Goal: Find specific page/section: Find specific page/section

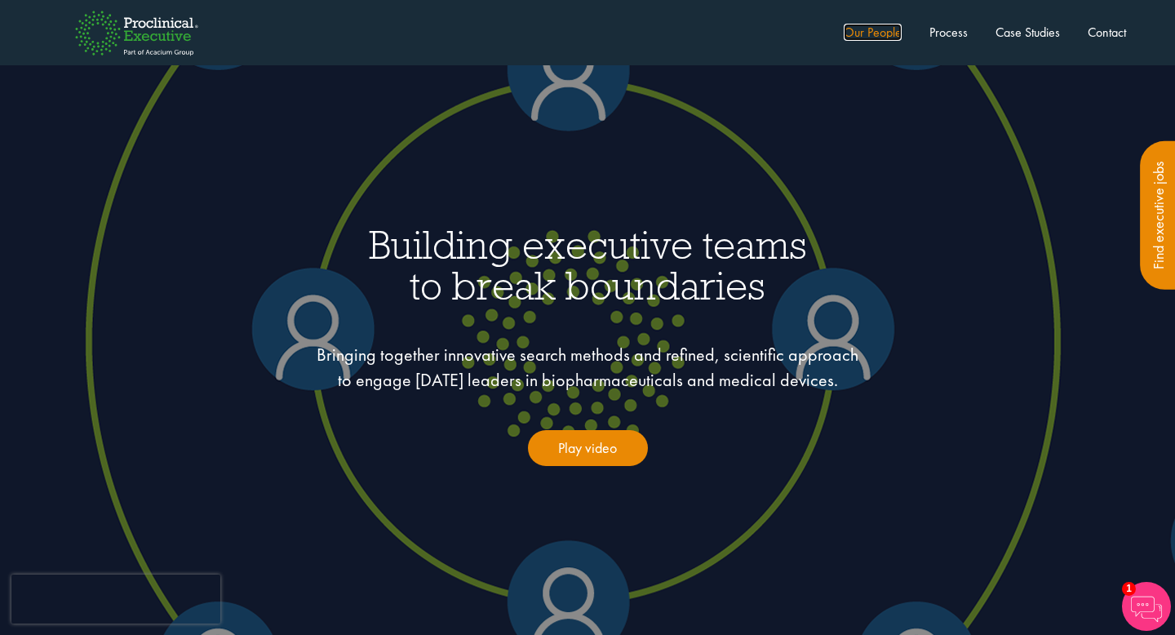
click at [864, 37] on link "Our People" at bounding box center [873, 32] width 58 height 17
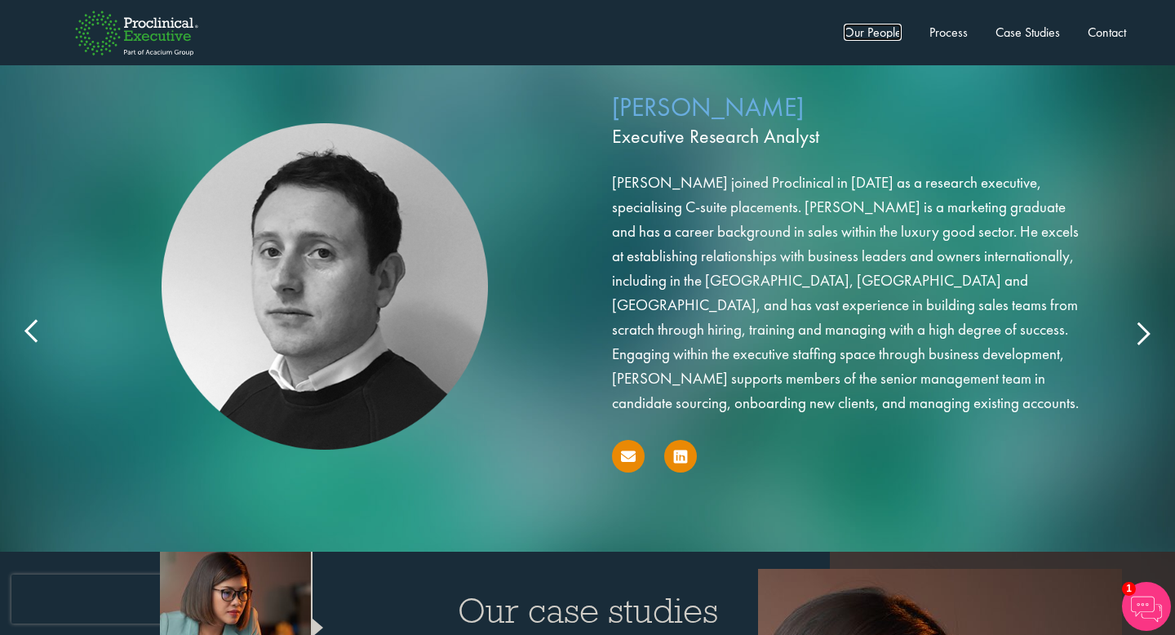
scroll to position [2696, 0]
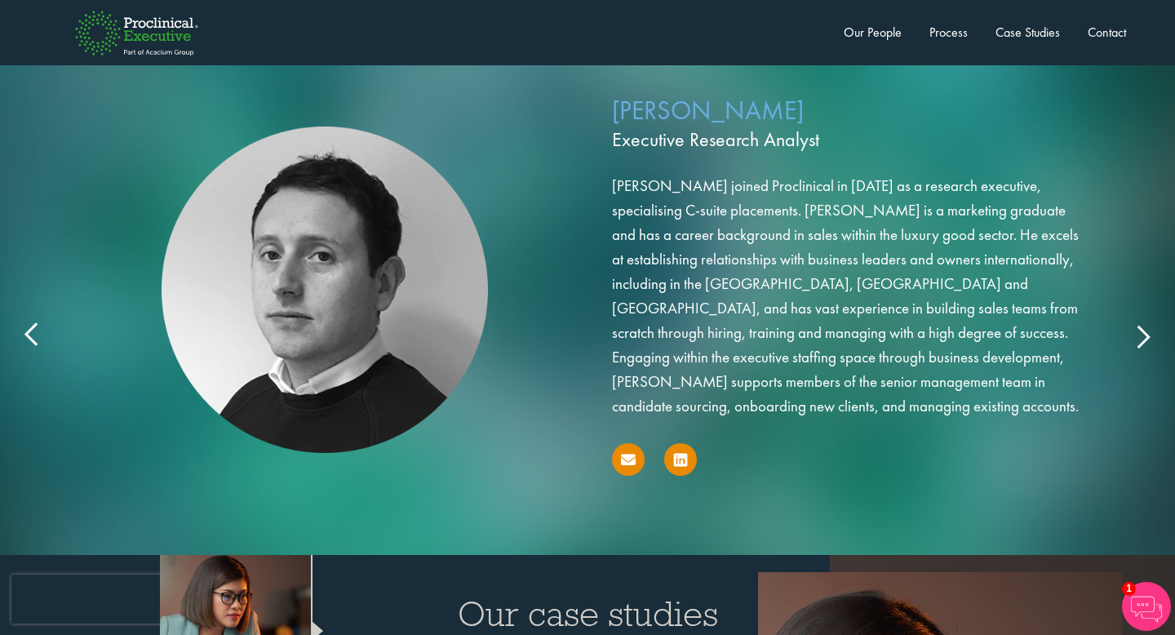
click at [1143, 336] on icon at bounding box center [1143, 336] width 0 height 0
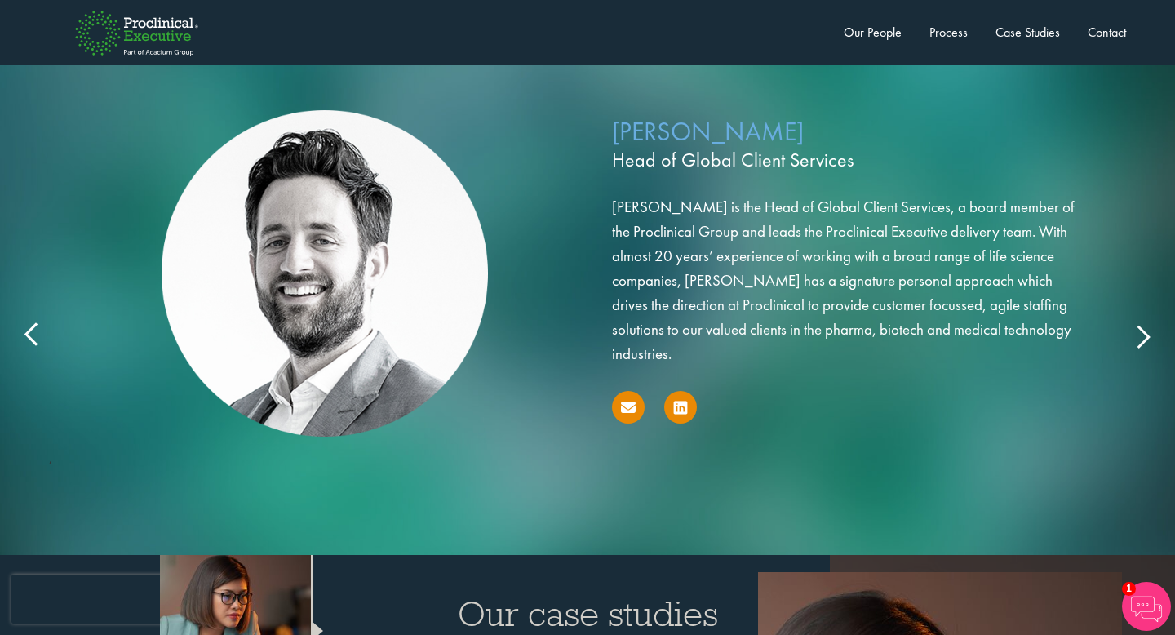
click at [1143, 336] on icon at bounding box center [1143, 336] width 0 height 0
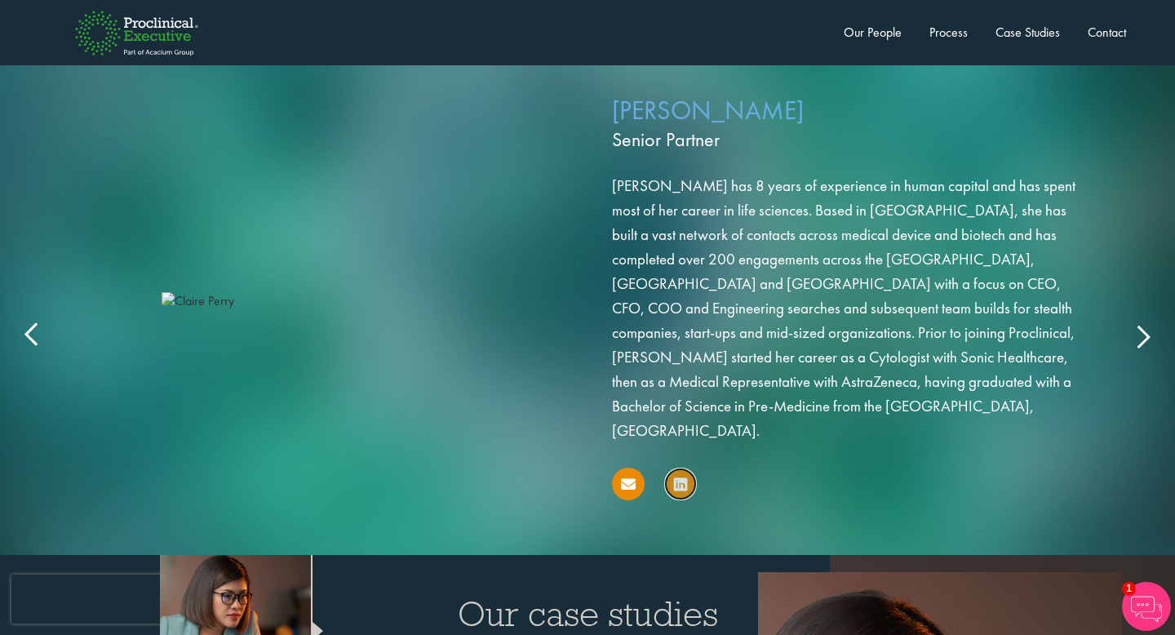
click at [678, 476] on icon at bounding box center [680, 484] width 13 height 16
click at [1148, 280] on div "Claire Perry Senior Partner Ms Perry has 8 years of experience in human capital…" at bounding box center [587, 319] width 1143 height 471
click at [1143, 336] on icon at bounding box center [1143, 336] width 0 height 0
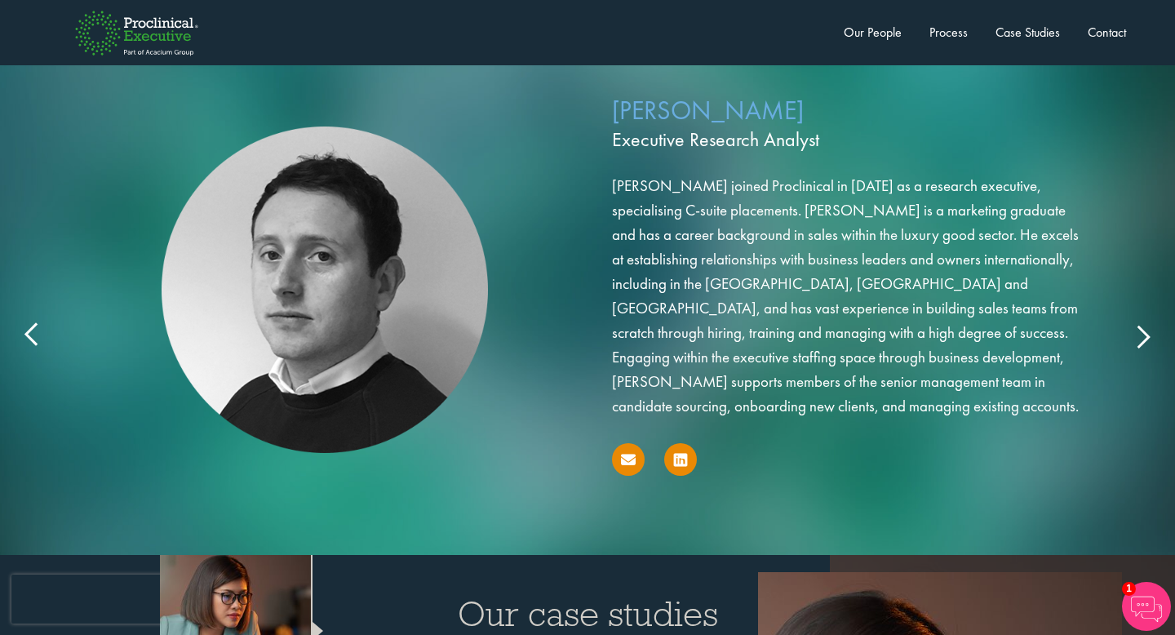
click at [1143, 336] on icon at bounding box center [1143, 336] width 0 height 0
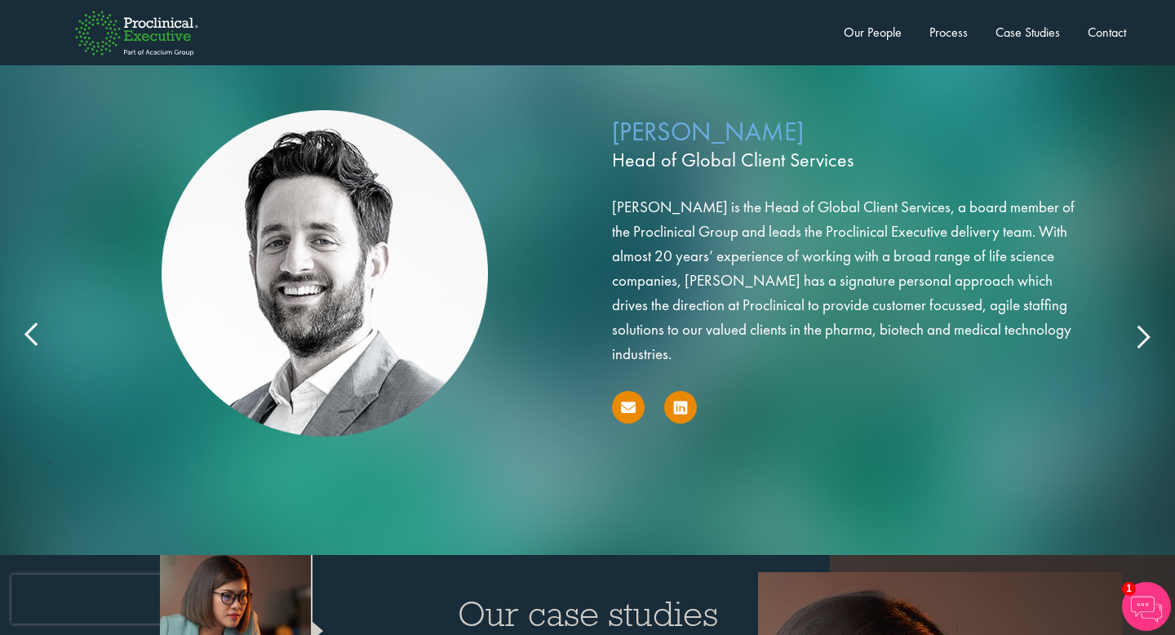
click at [1143, 336] on icon at bounding box center [1143, 336] width 0 height 0
